Goal: Go to known website: Access a specific website the user already knows

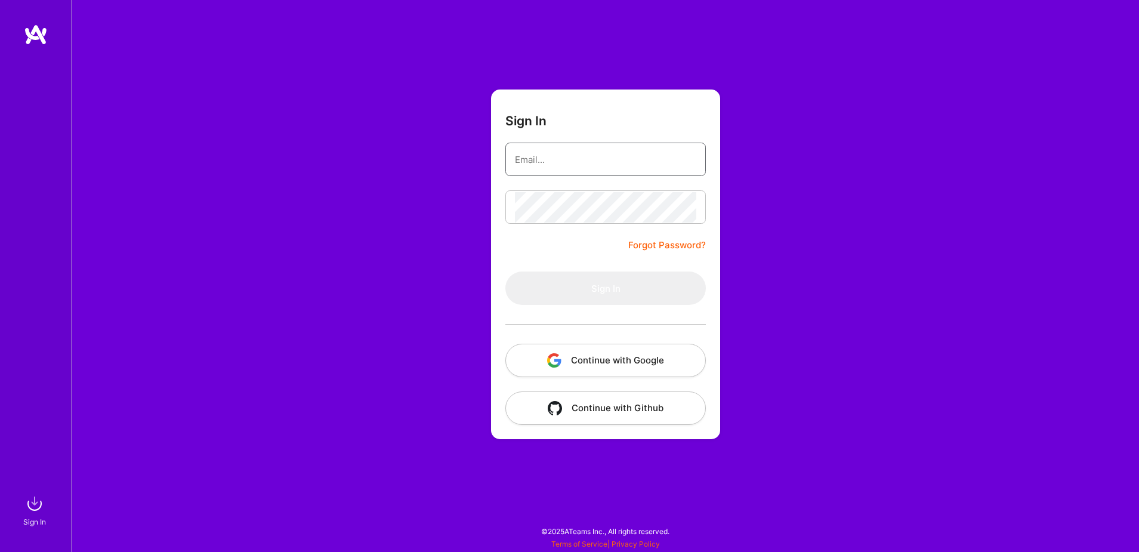
type input "sarahjanemills@gmail.com"
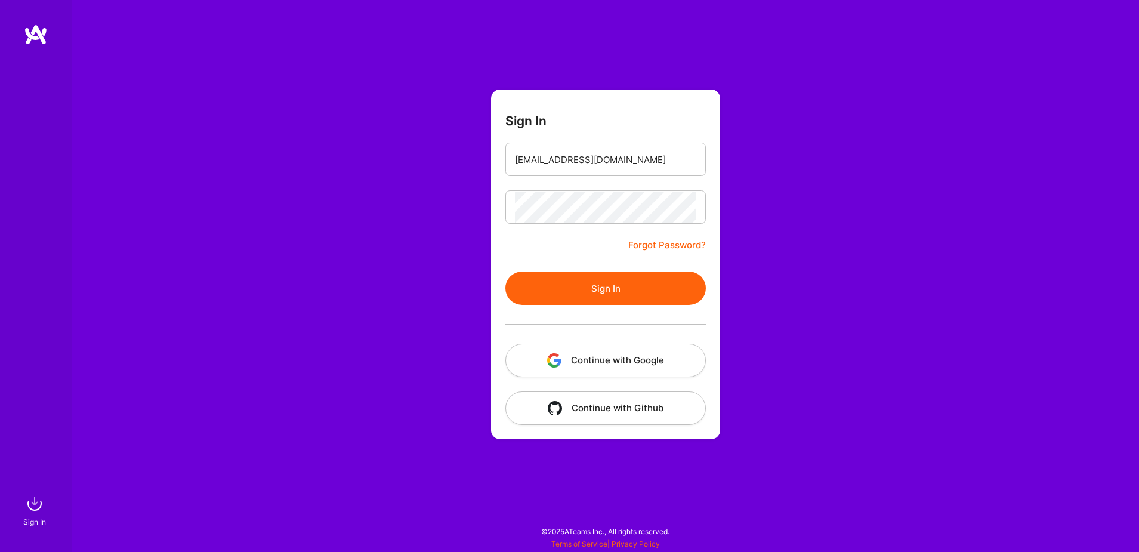
click at [570, 358] on button "Continue with Google" at bounding box center [605, 360] width 200 height 33
